Goal: Answer question/provide support: Share knowledge or assist other users

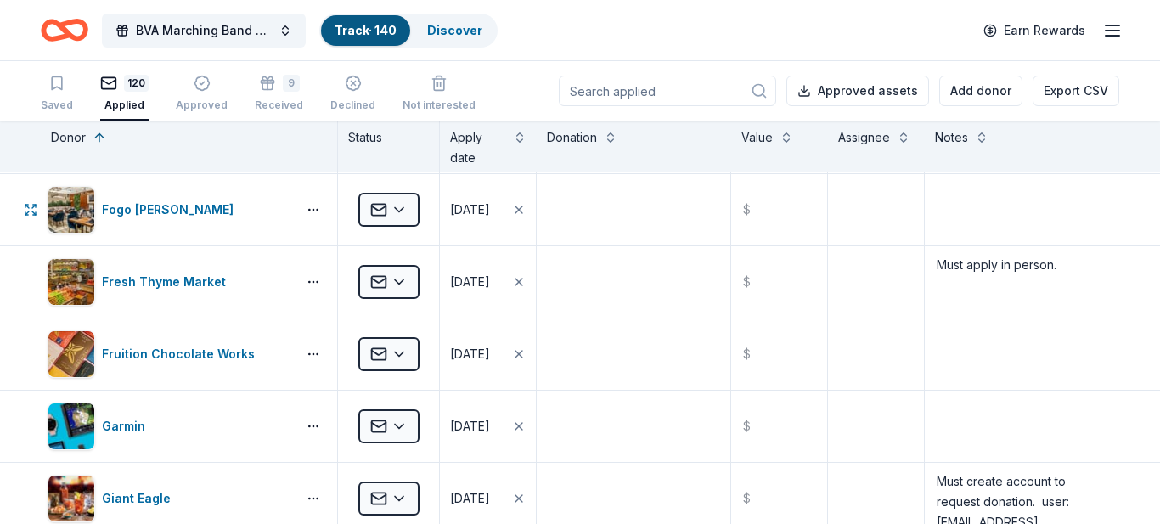
scroll to position [3017, 0]
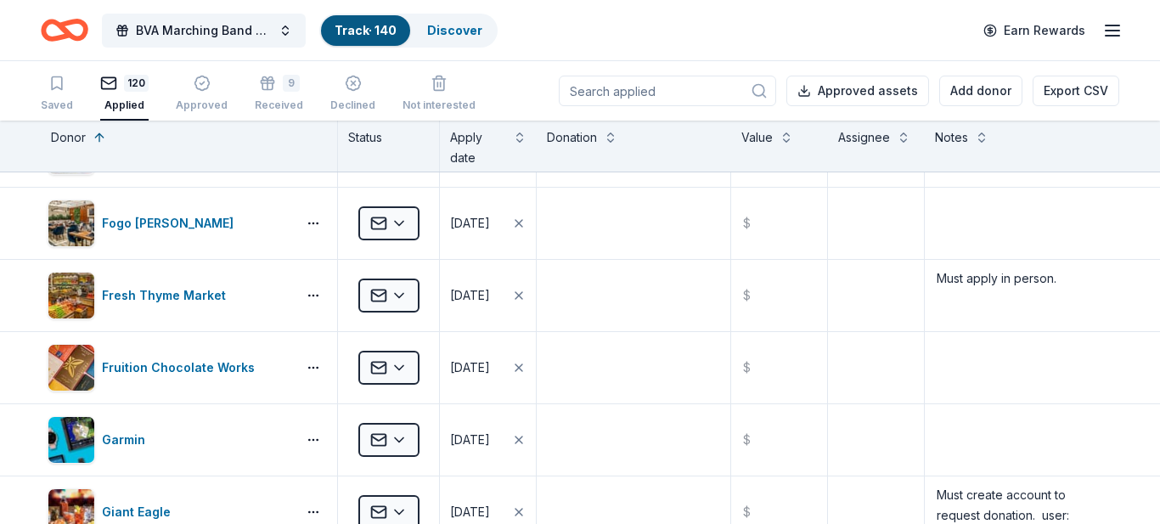
click at [654, 92] on input at bounding box center [667, 91] width 217 height 31
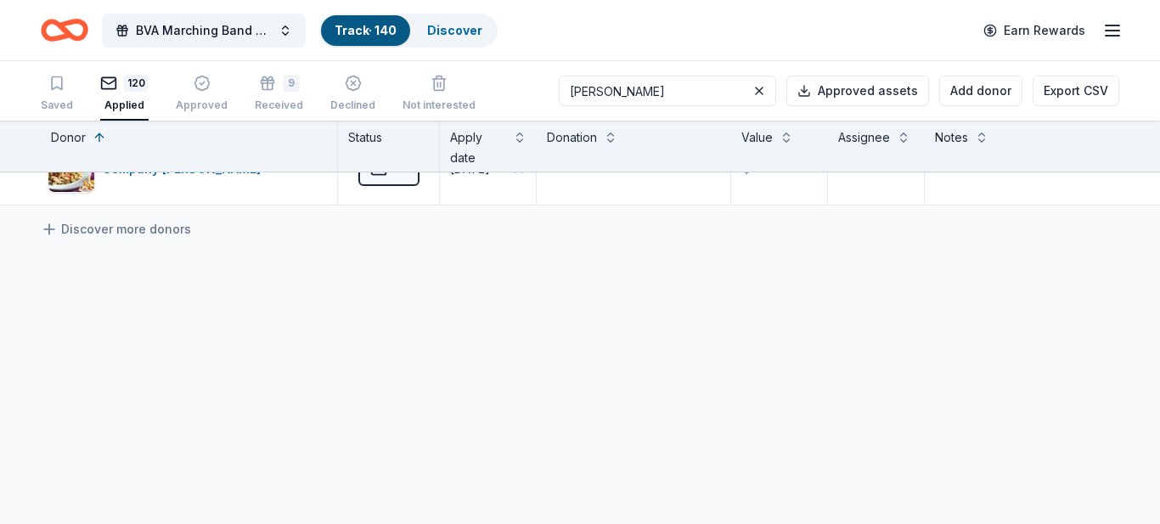
scroll to position [0, 0]
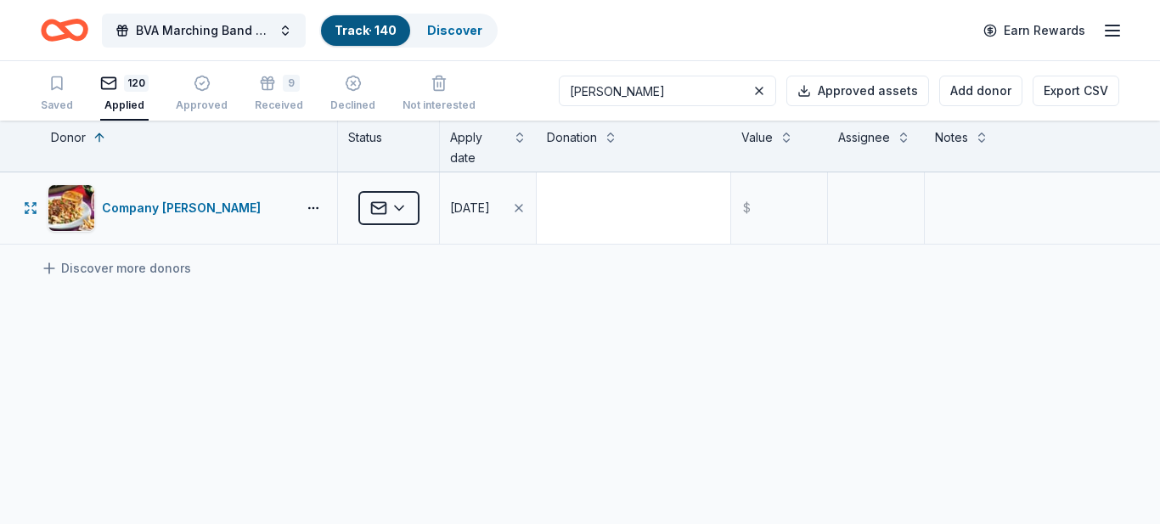
type input "[PERSON_NAME]"
click at [583, 194] on textarea at bounding box center [633, 208] width 190 height 68
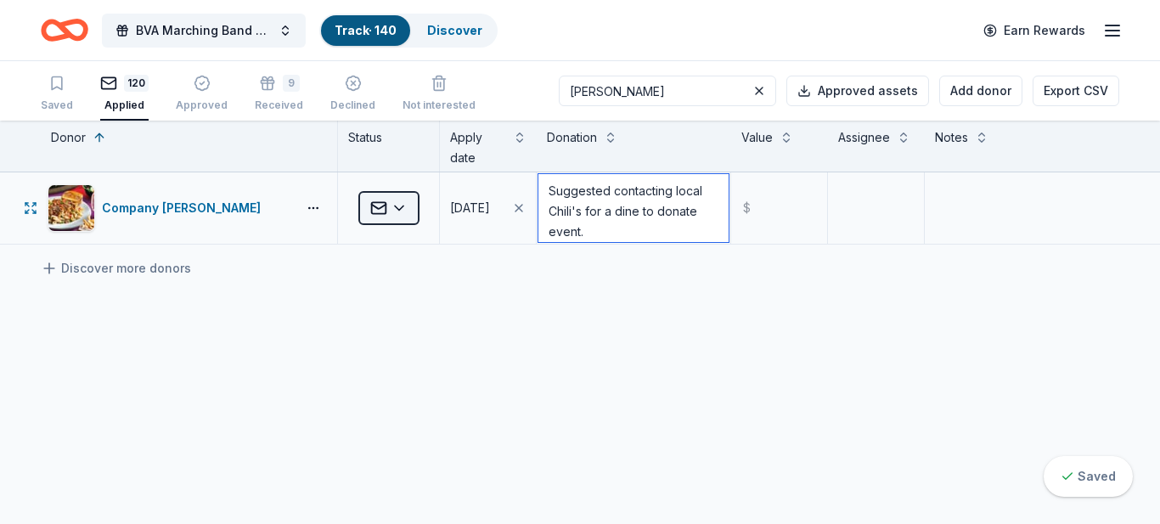
type textarea "Suggested contacting local Chili's for a dine to donate event."
click at [401, 211] on html "BVA Marching Band Purse Bash Track · 140 Discover Earn Rewards Saved 120 Applie…" at bounding box center [580, 262] width 1160 height 524
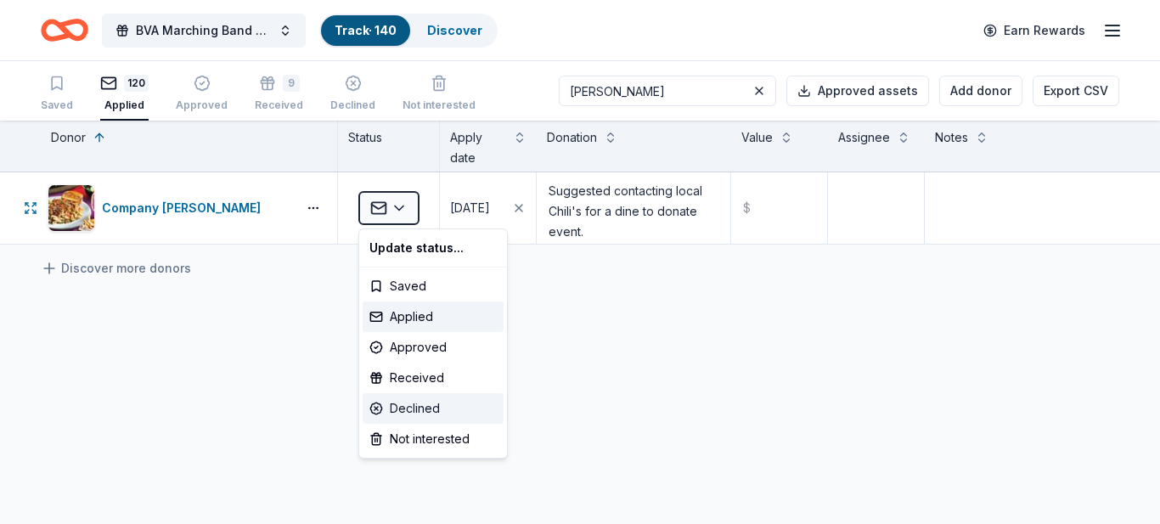
click at [413, 410] on div "Declined" at bounding box center [433, 408] width 141 height 31
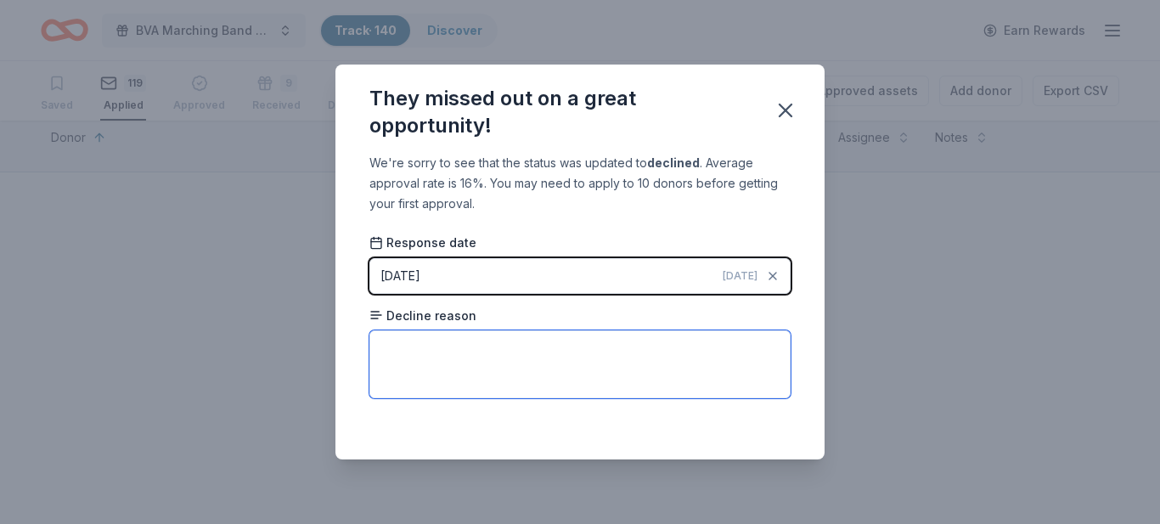
click at [465, 352] on textarea at bounding box center [579, 364] width 421 height 68
type textarea "Suggested contacting local Chili's for a dine to donate event."
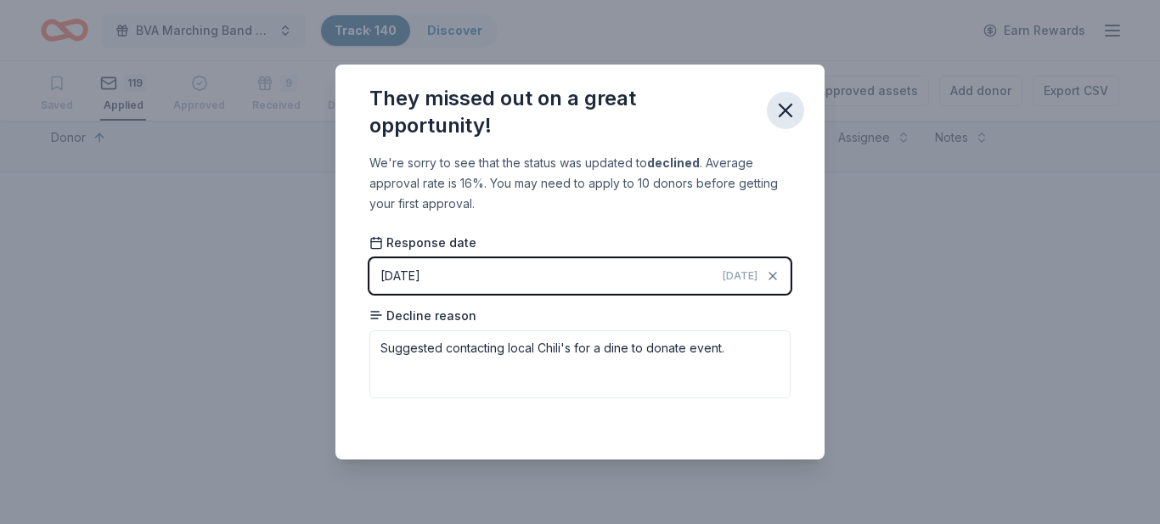
click at [785, 115] on icon "button" at bounding box center [786, 111] width 24 height 24
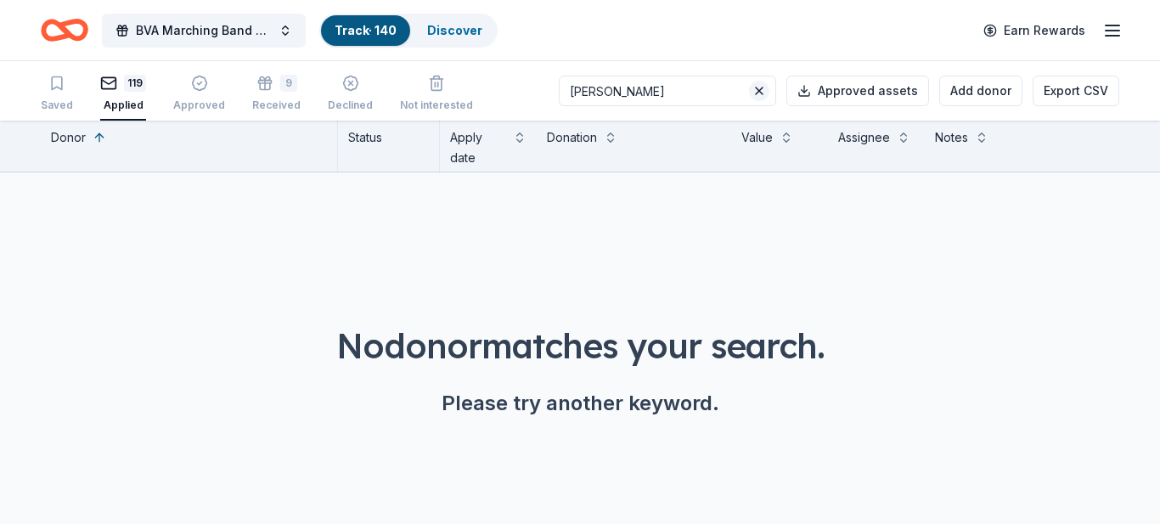
click at [765, 96] on button at bounding box center [759, 91] width 20 height 20
click at [340, 94] on div "Declined" at bounding box center [350, 93] width 45 height 37
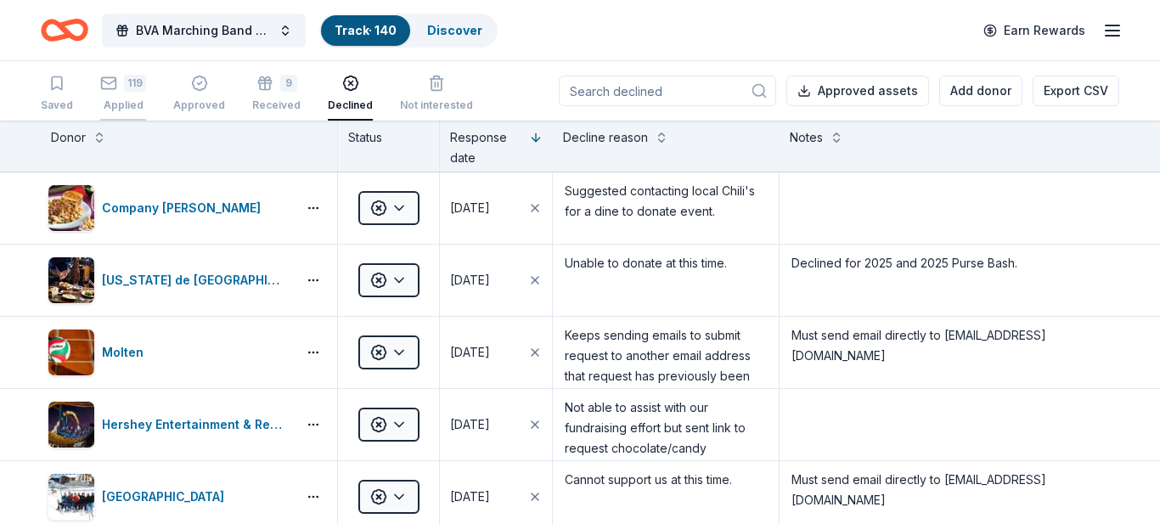
click at [123, 105] on div "Applied" at bounding box center [123, 106] width 46 height 14
